Goal: Transaction & Acquisition: Download file/media

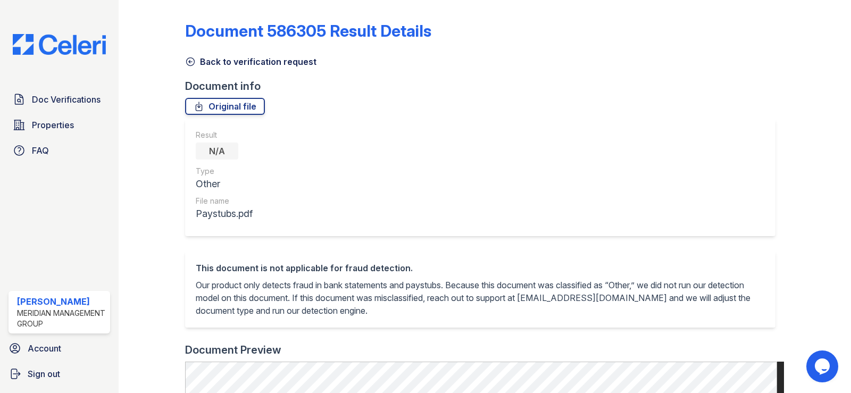
scroll to position [398, 0]
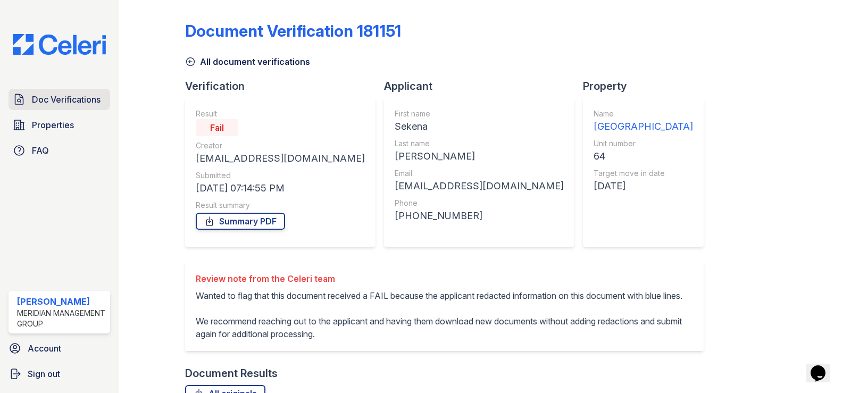
click at [39, 97] on span "Doc Verifications" at bounding box center [66, 99] width 69 height 13
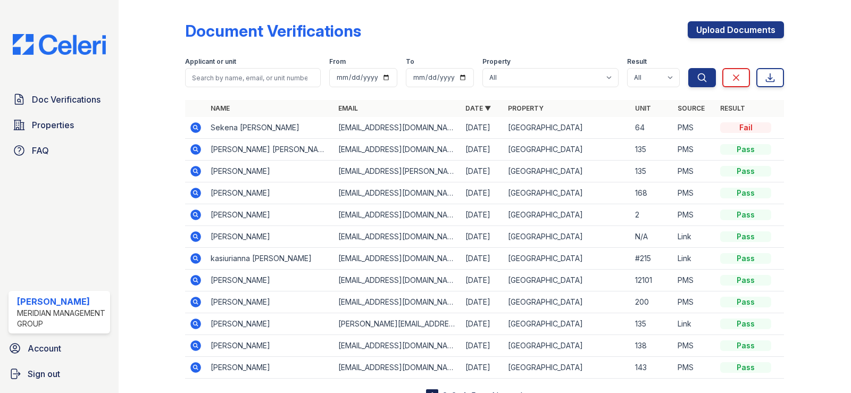
click at [196, 193] on icon at bounding box center [195, 193] width 13 height 13
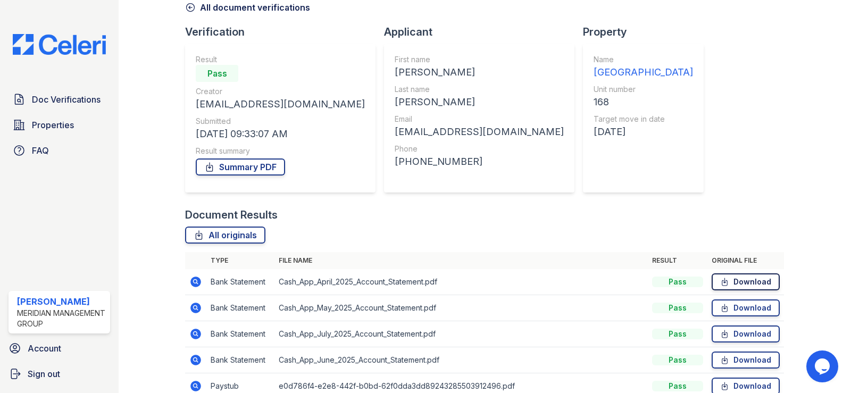
scroll to position [133, 0]
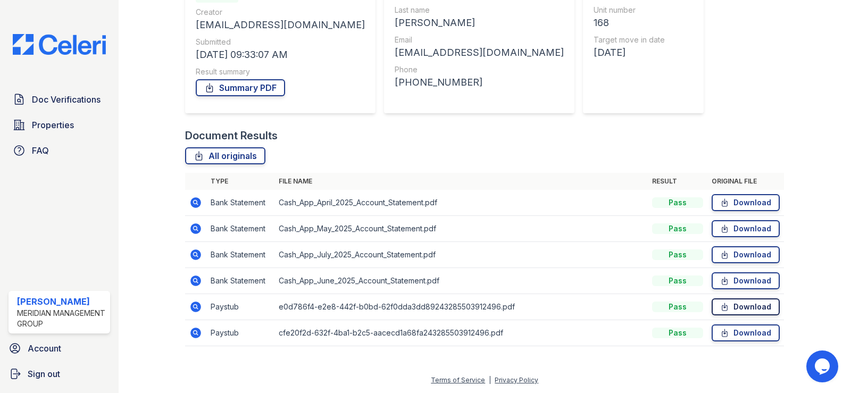
click at [732, 307] on link "Download" at bounding box center [746, 306] width 68 height 17
click at [194, 333] on icon at bounding box center [195, 332] width 3 height 3
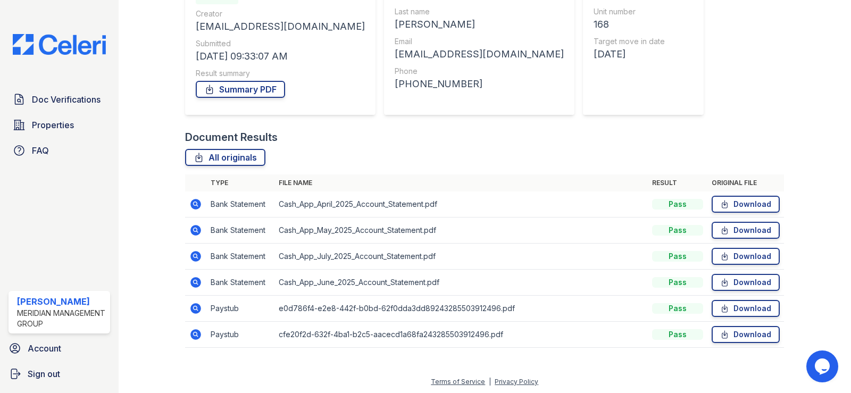
scroll to position [133, 0]
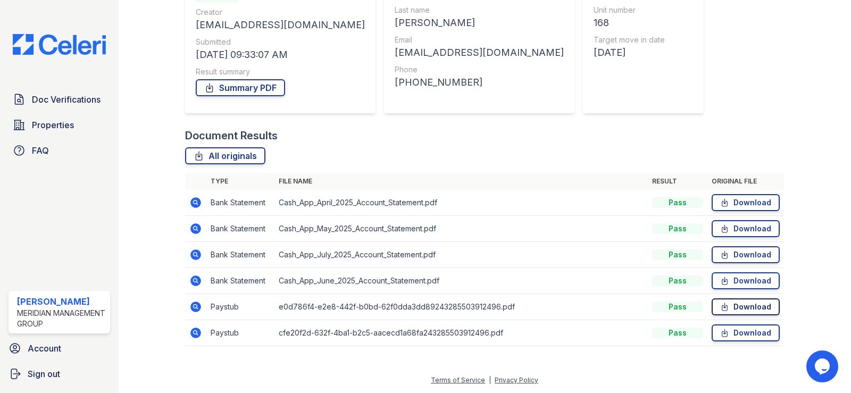
click at [737, 307] on link "Download" at bounding box center [746, 306] width 68 height 17
click at [790, 127] on div at bounding box center [809, 114] width 50 height 486
click at [742, 307] on link "Download" at bounding box center [746, 306] width 68 height 17
click at [741, 335] on link "Download" at bounding box center [746, 332] width 68 height 17
click at [744, 334] on link "Download" at bounding box center [746, 332] width 68 height 17
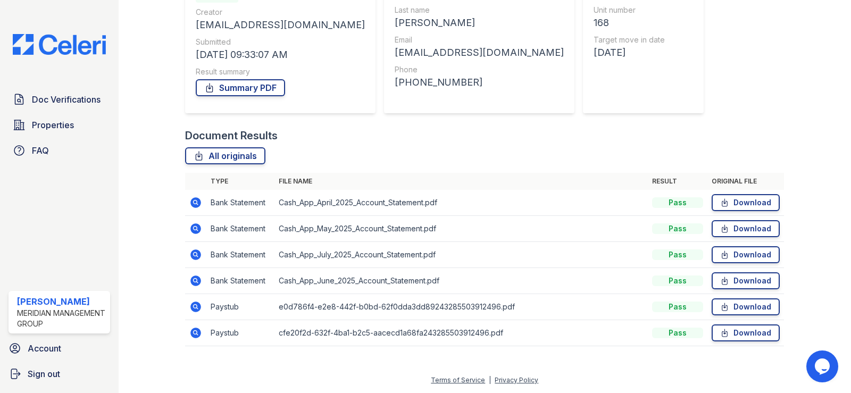
scroll to position [0, 0]
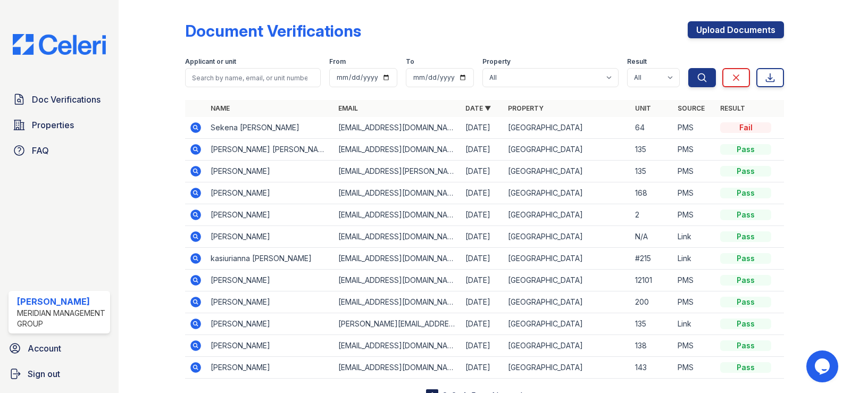
click at [197, 130] on icon at bounding box center [195, 127] width 13 height 13
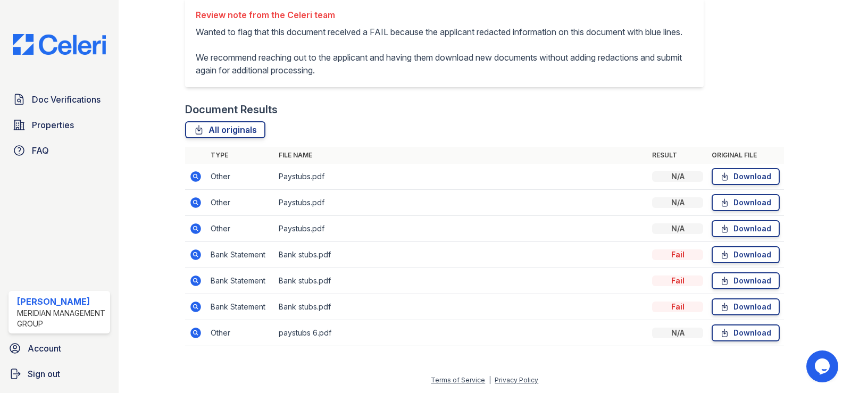
scroll to position [277, 0]
click at [725, 260] on link "Download" at bounding box center [746, 254] width 68 height 17
click at [734, 179] on link "Download" at bounding box center [746, 176] width 68 height 17
